Goal: Obtain resource: Obtain resource

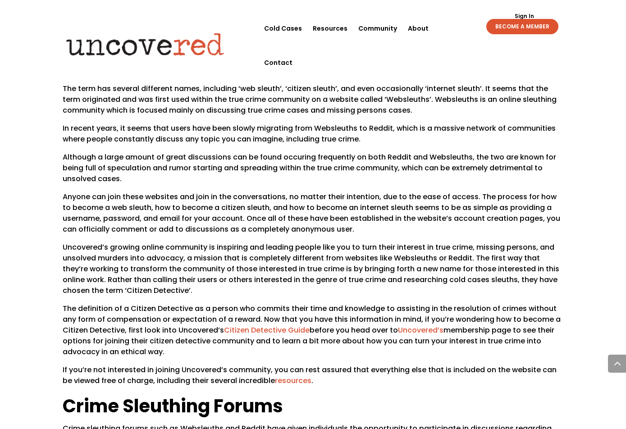
scroll to position [781, 0]
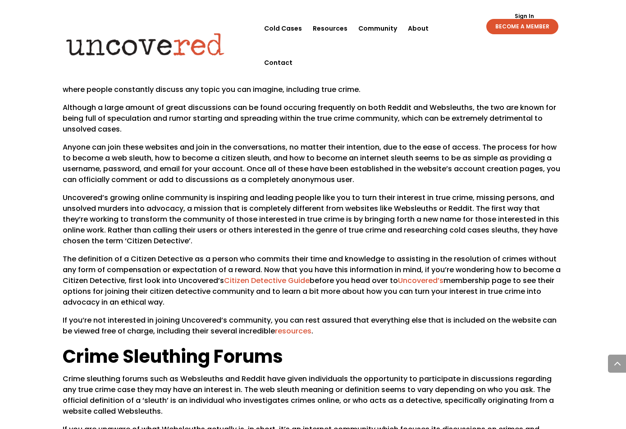
click at [257, 275] on link "Citizen Detective Guide" at bounding box center [267, 280] width 86 height 10
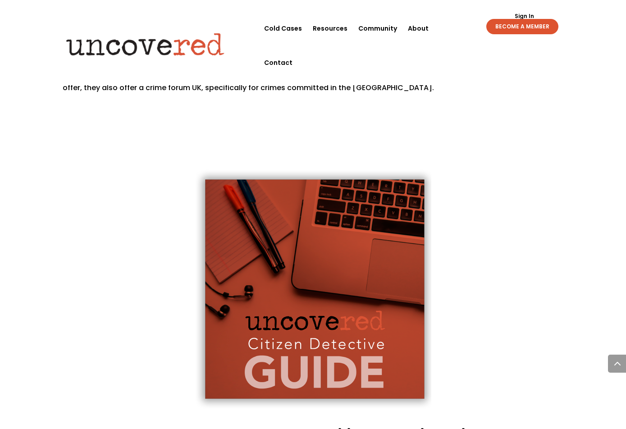
scroll to position [1697, 0]
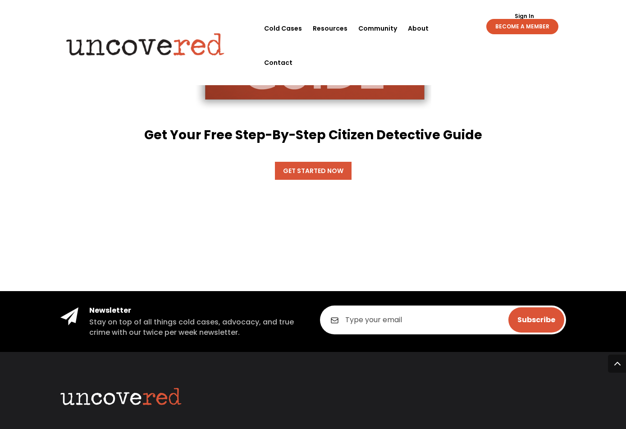
click at [323, 162] on link "Get Started Now" at bounding box center [313, 171] width 77 height 18
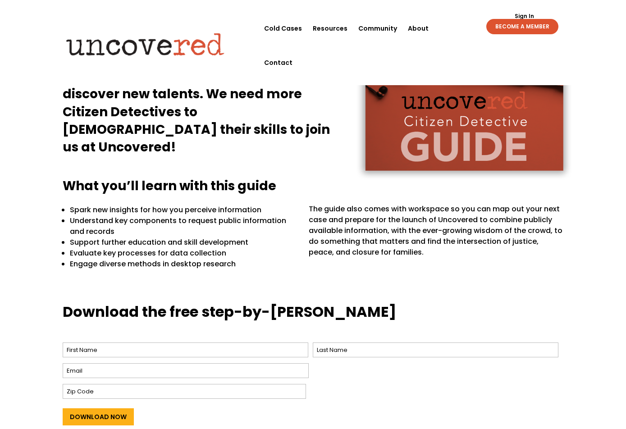
scroll to position [199, 0]
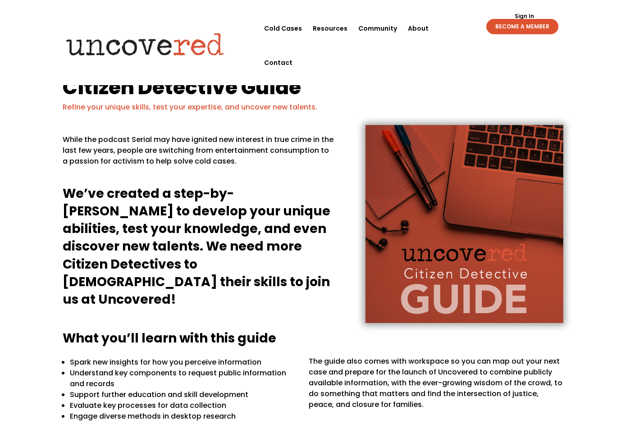
scroll to position [278, 0]
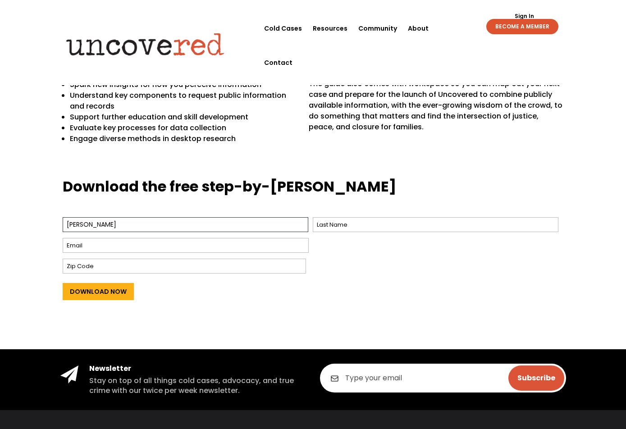
type input "Lee"
type input "Halliday"
type input "leexhalliday@gmail.com"
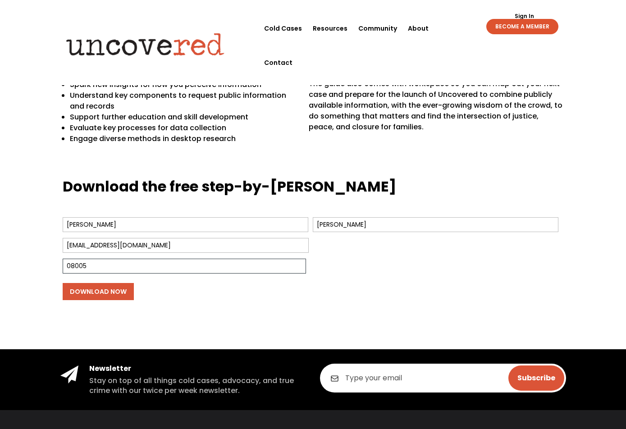
type input "08005"
click at [97, 300] on input "Download Now" at bounding box center [98, 291] width 71 height 17
click at [93, 294] on input "Download Now" at bounding box center [98, 291] width 71 height 17
click at [103, 295] on input "Download Now" at bounding box center [98, 291] width 71 height 17
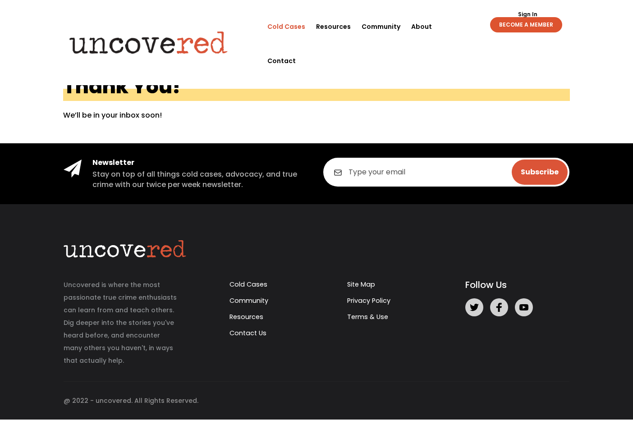
click at [290, 26] on link "Cold Cases" at bounding box center [286, 26] width 38 height 34
